Goal: Find specific page/section: Find specific page/section

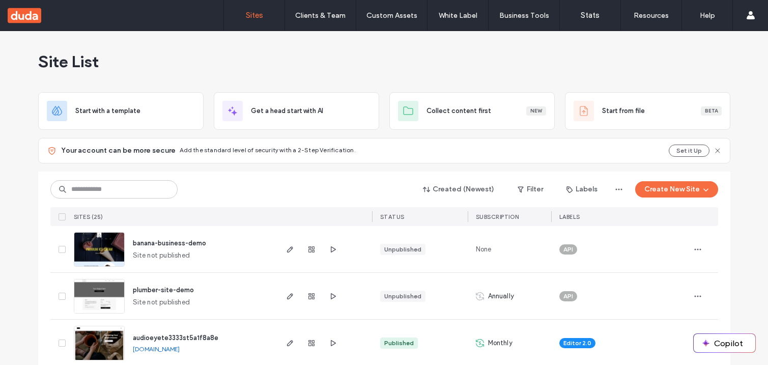
click at [479, 66] on div "Site List" at bounding box center [384, 61] width 692 height 61
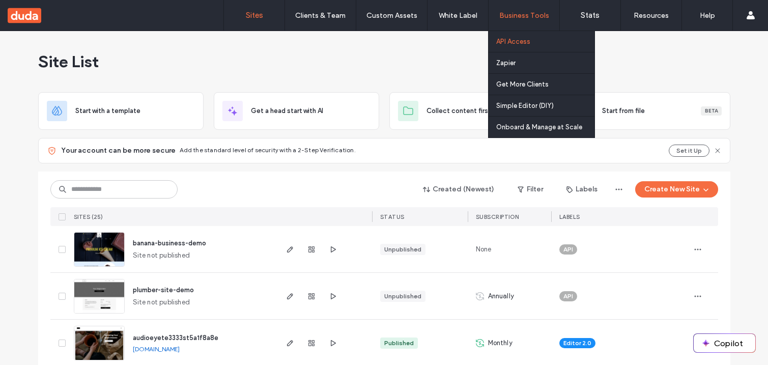
click at [507, 38] on label "API Access" at bounding box center [513, 42] width 34 height 8
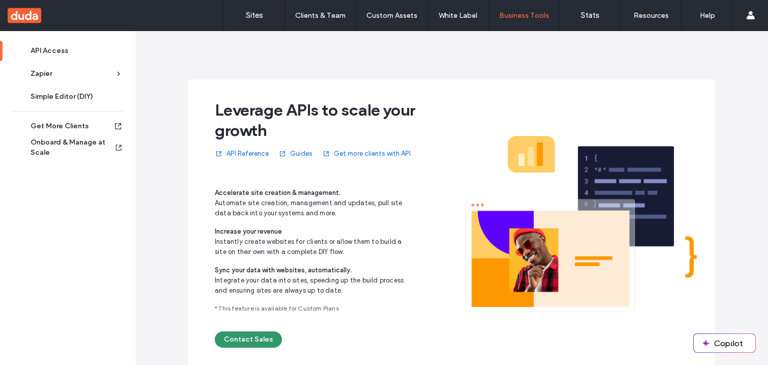
click at [246, 336] on button "Contact Sales" at bounding box center [248, 339] width 67 height 16
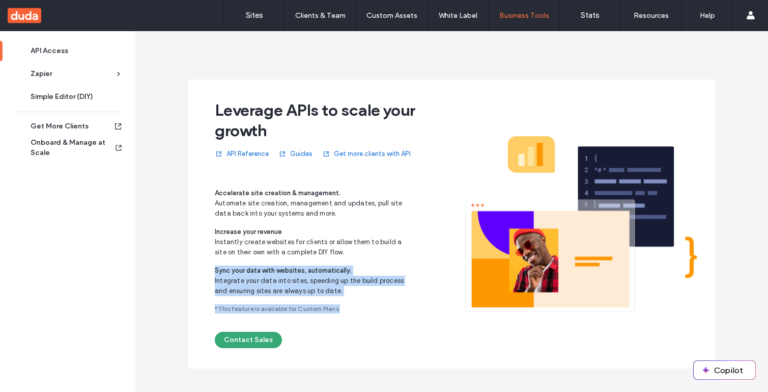
drag, startPoint x: 519, startPoint y: 232, endPoint x: 399, endPoint y: 259, distance: 123.8
click at [399, 259] on div "Leverage APIs to scale your growth API Reference Guides Get more clients with A…" at bounding box center [451, 223] width 527 height 289
drag, startPoint x: 494, startPoint y: 264, endPoint x: 415, endPoint y: 244, distance: 81.4
click at [409, 260] on div "Leverage APIs to scale your growth API Reference Guides Get more clients with A…" at bounding box center [451, 223] width 527 height 289
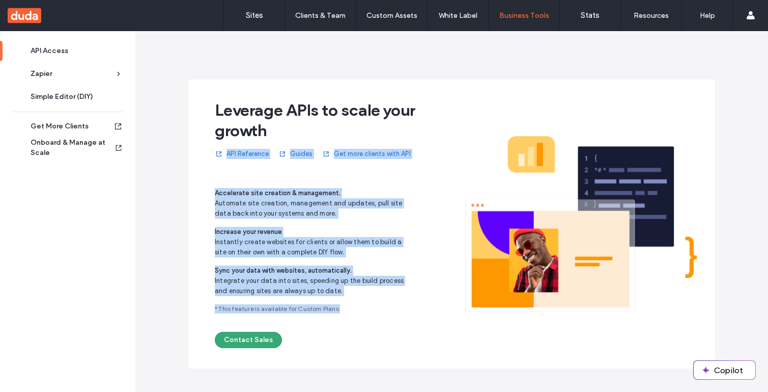
drag, startPoint x: 532, startPoint y: 139, endPoint x: 451, endPoint y: 144, distance: 81.1
click at [451, 144] on div "Leverage APIs to scale your growth API Reference Guides Get more clients with A…" at bounding box center [451, 223] width 527 height 289
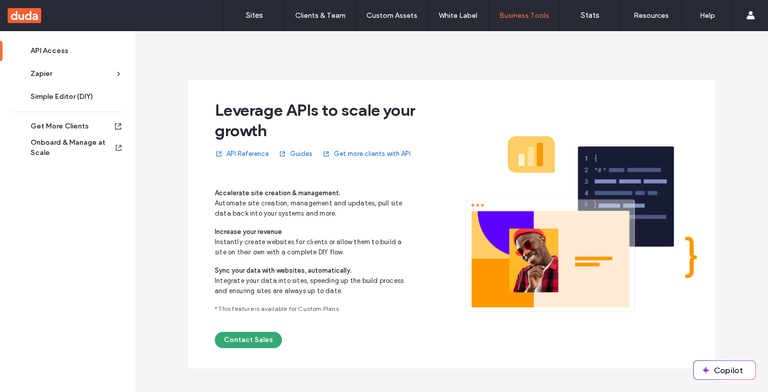
drag, startPoint x: 649, startPoint y: 186, endPoint x: 469, endPoint y: 177, distance: 179.5
click at [470, 177] on div at bounding box center [581, 224] width 232 height 248
click at [256, 17] on label "Sites" at bounding box center [254, 15] width 17 height 9
